Goal: Task Accomplishment & Management: Manage account settings

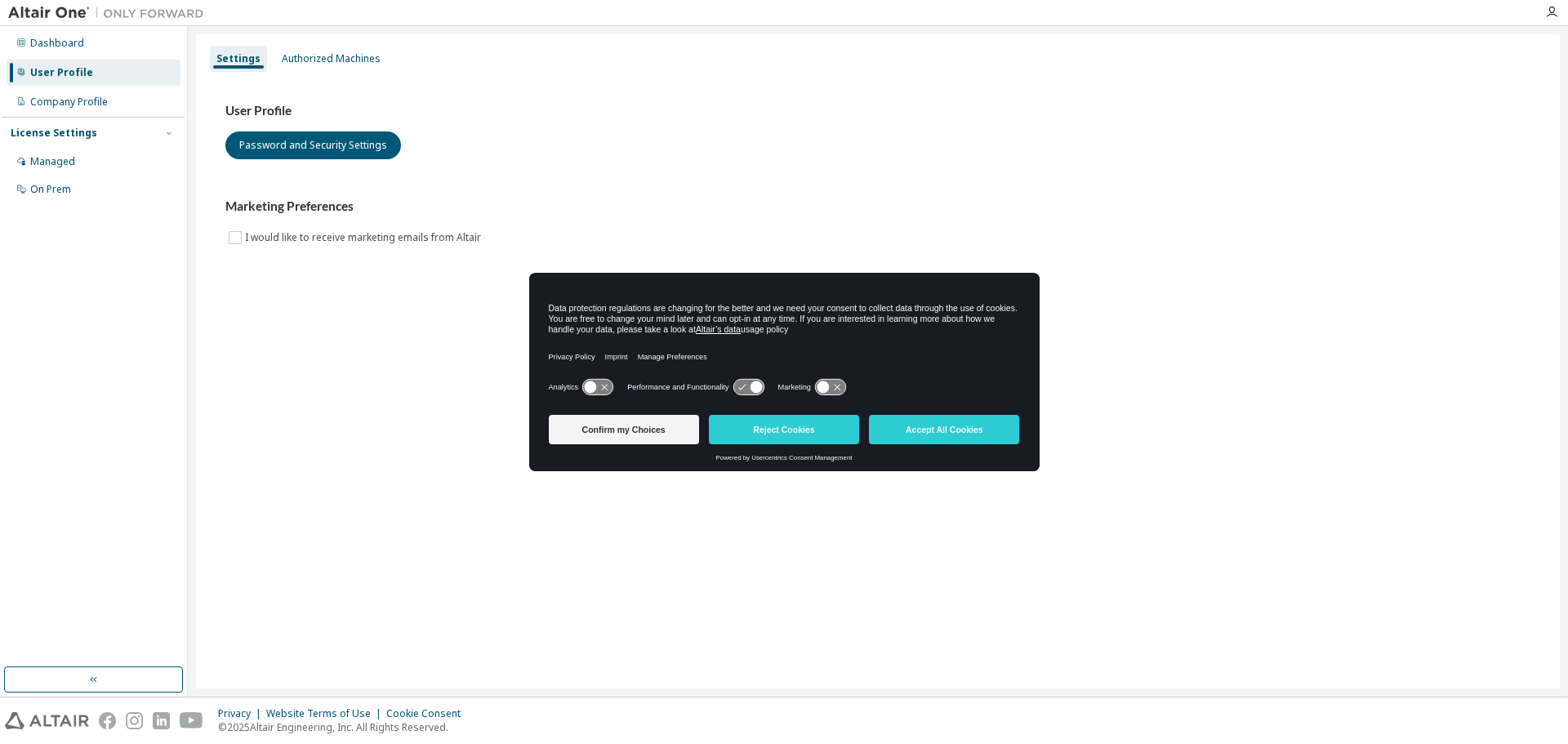
click at [595, 382] on icon at bounding box center [598, 387] width 30 height 16
click at [591, 386] on icon at bounding box center [598, 387] width 30 height 16
click at [630, 429] on button "Confirm my Choices" at bounding box center [624, 428] width 150 height 29
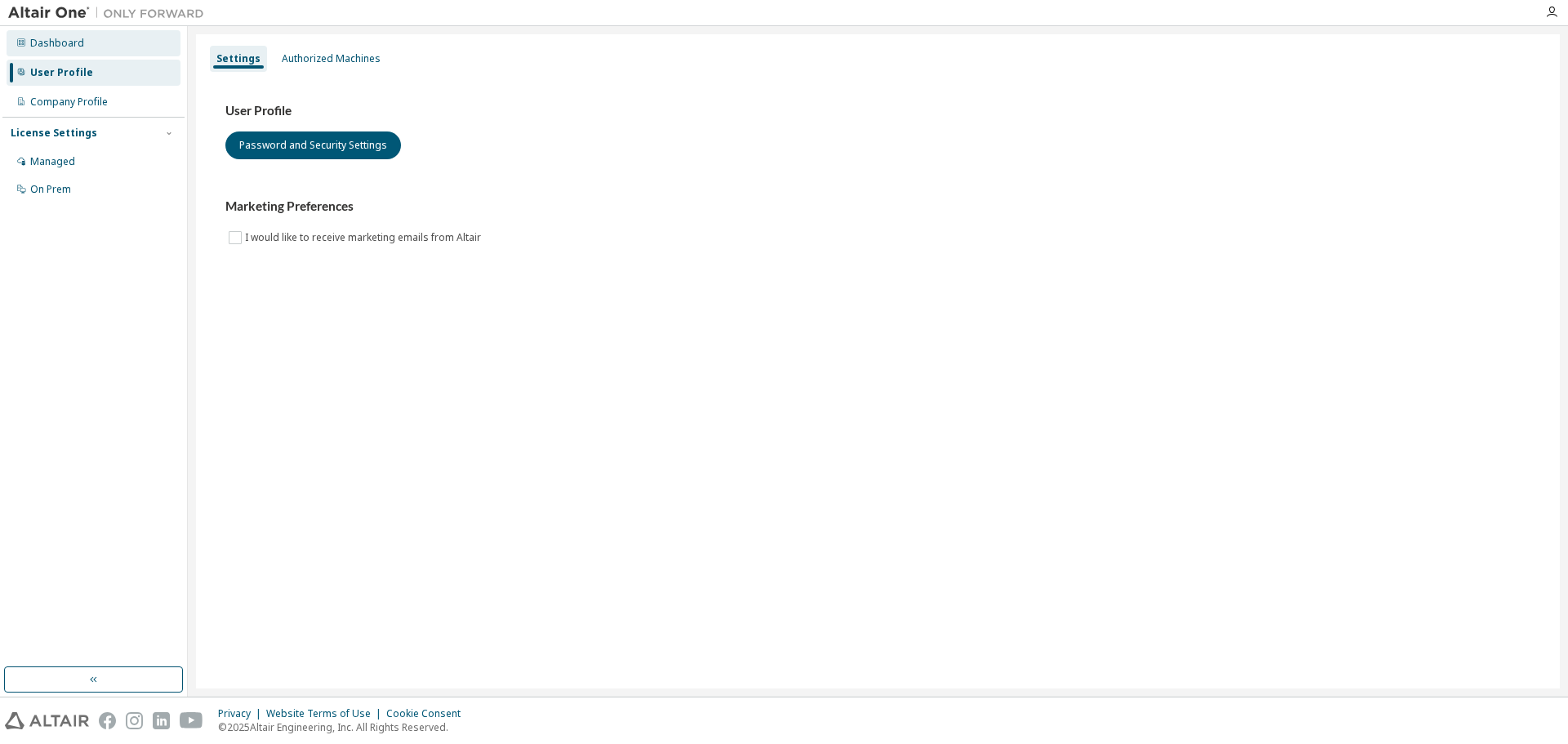
click at [60, 43] on div "Dashboard" at bounding box center [57, 43] width 54 height 13
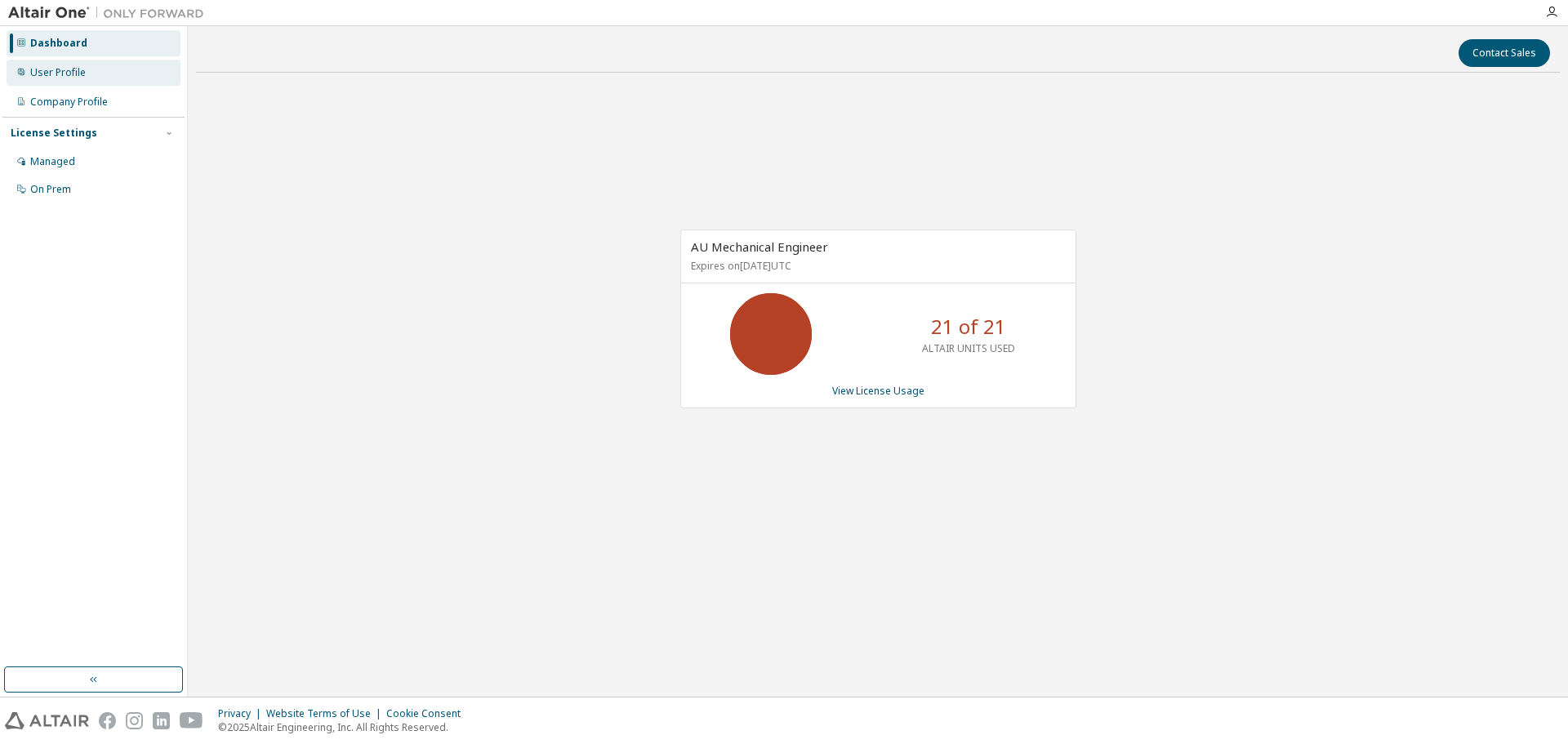
click at [50, 67] on div "User Profile" at bounding box center [57, 73] width 55 height 13
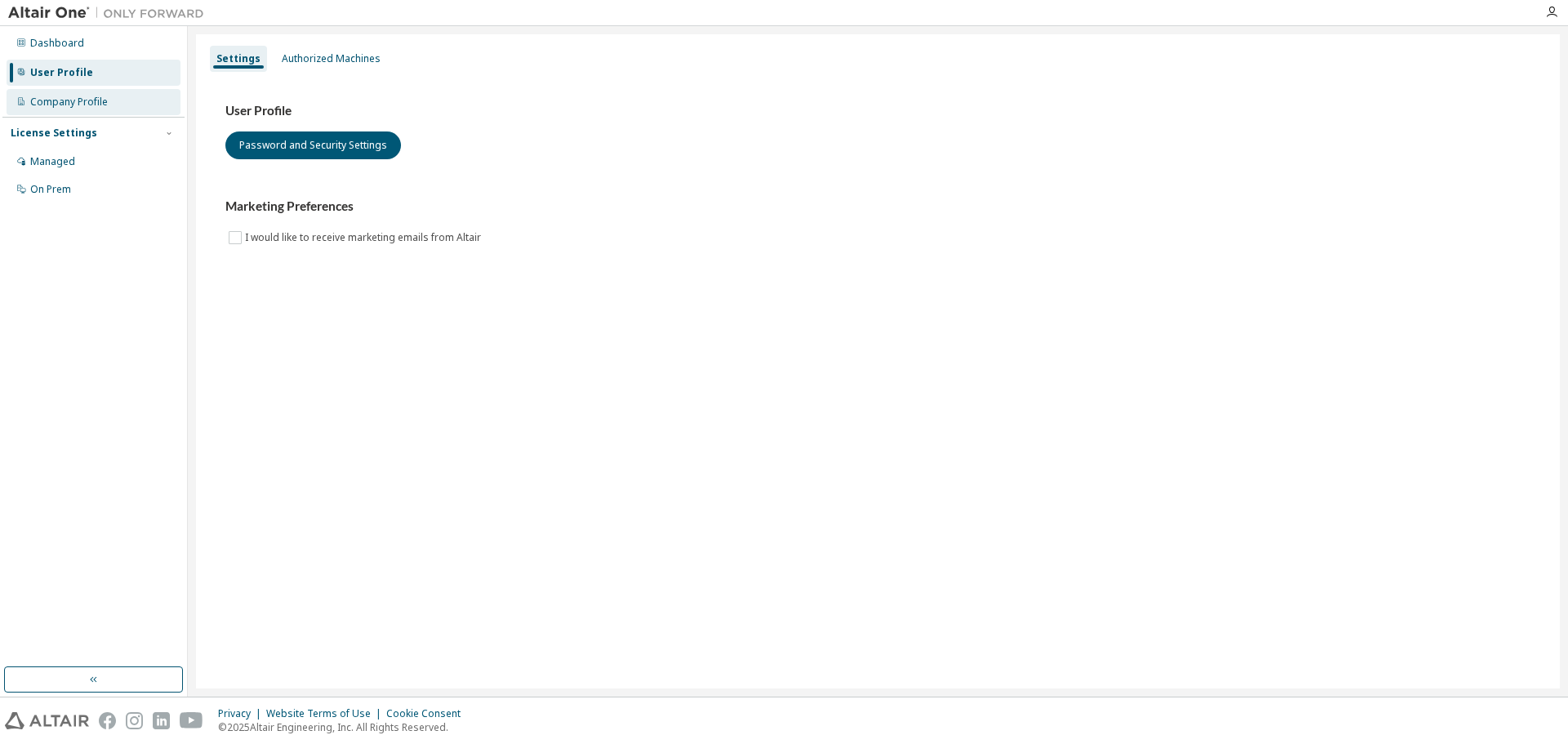
click at [71, 96] on div "Company Profile" at bounding box center [68, 102] width 78 height 13
